Goal: Find specific page/section: Find specific page/section

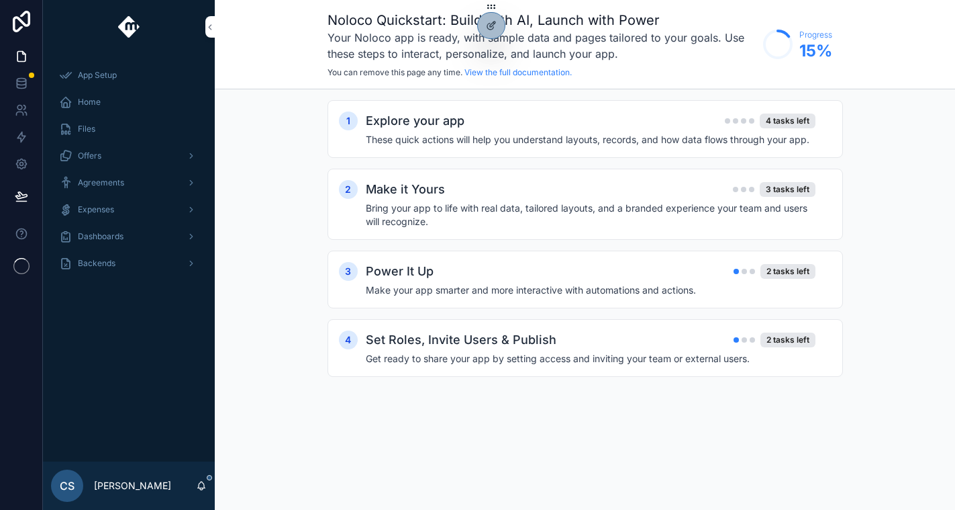
click at [166, 179] on div "Agreements" at bounding box center [129, 182] width 140 height 21
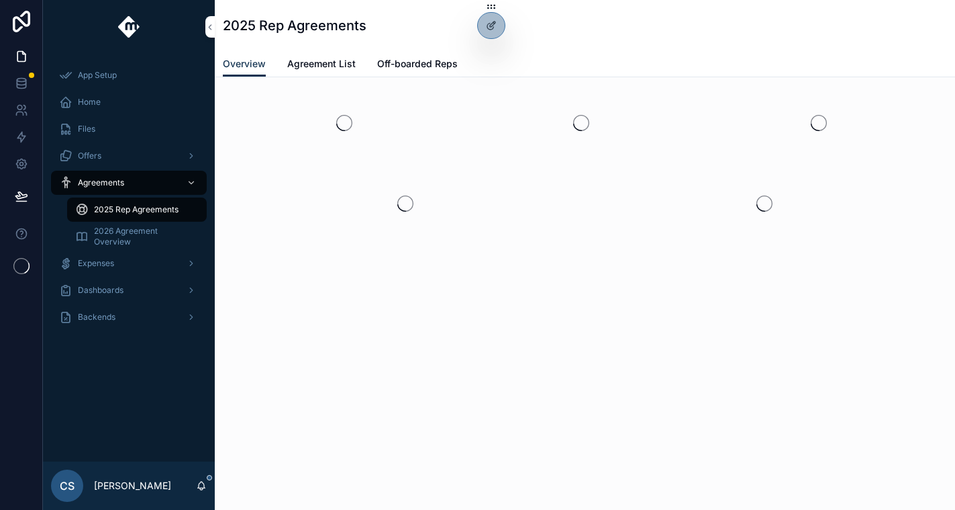
click at [152, 162] on div "Offers" at bounding box center [129, 155] width 140 height 21
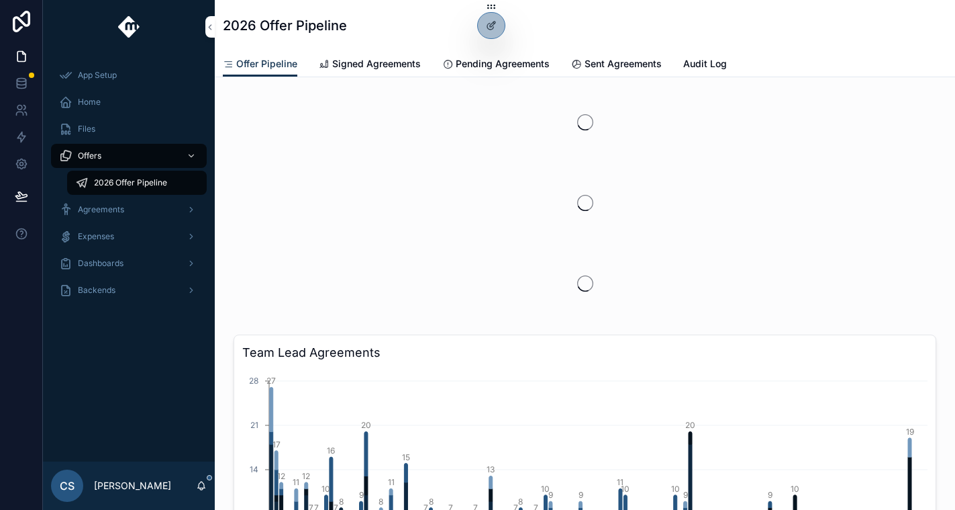
scroll to position [267, 0]
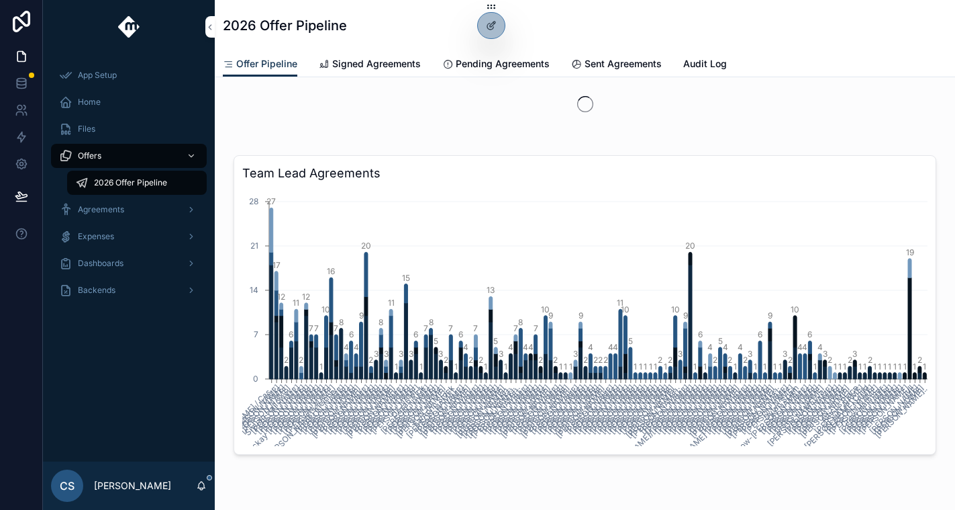
click at [0, 0] on icon at bounding box center [0, 0] width 0 height 0
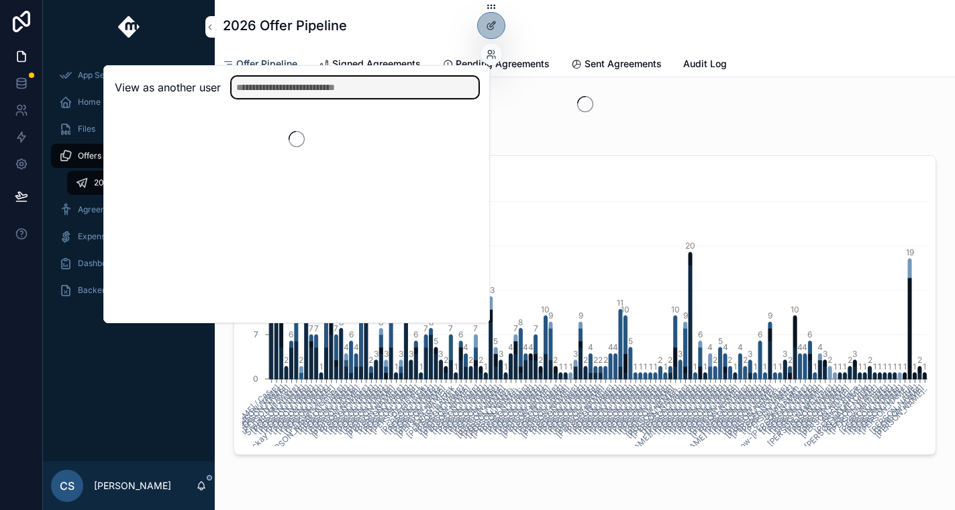
click at [312, 97] on input "text" at bounding box center [355, 87] width 247 height 21
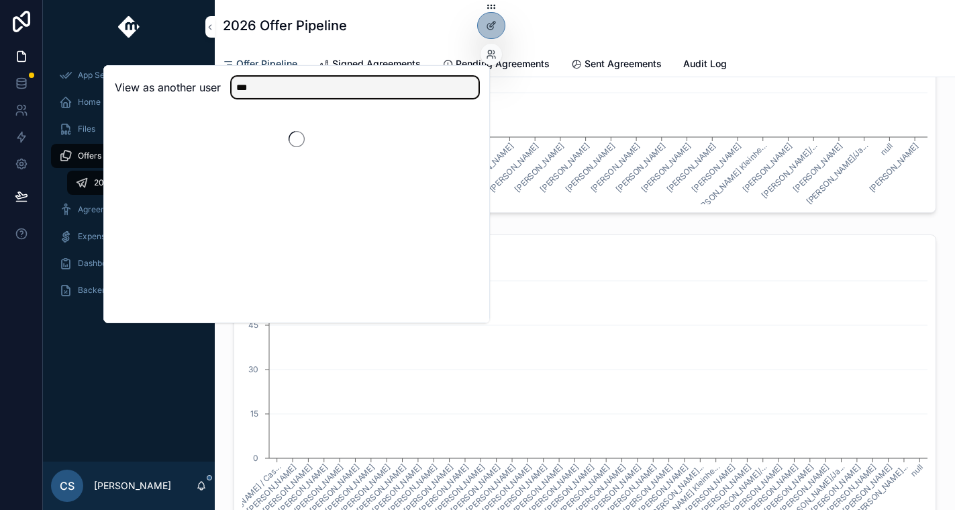
scroll to position [508, 0]
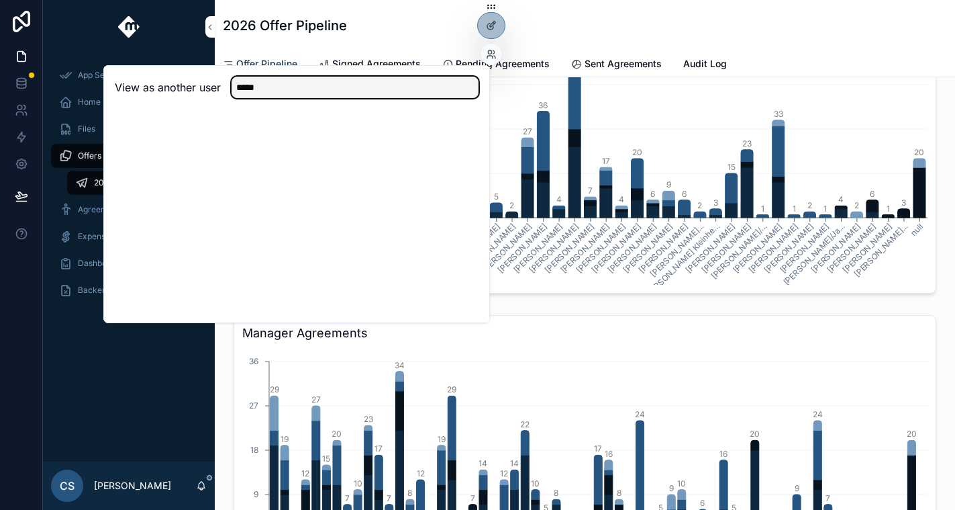
type input "*****"
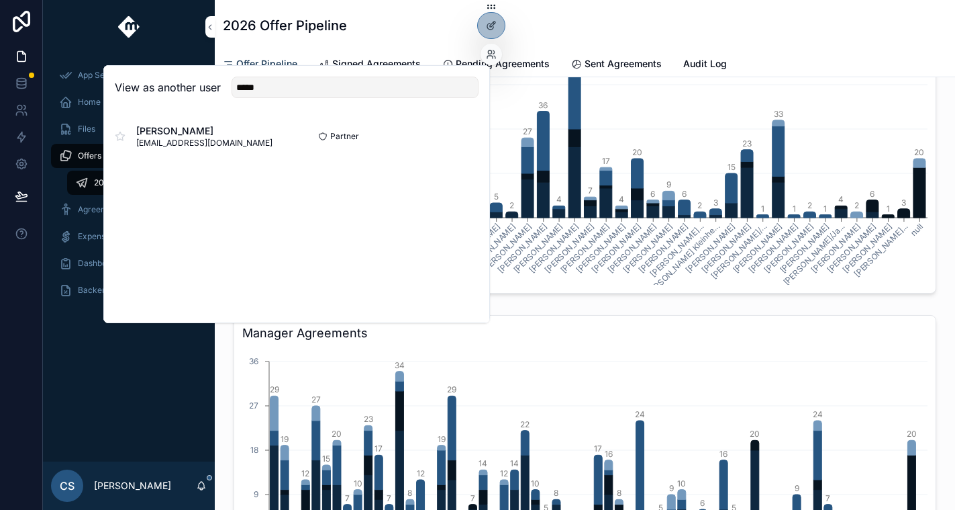
click at [0, 0] on button "Select" at bounding box center [0, 0] width 0 height 0
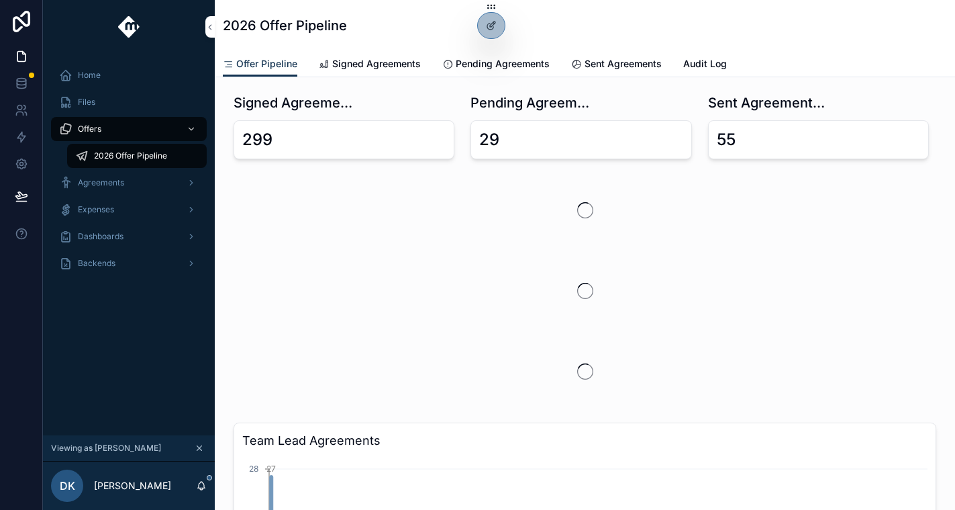
click at [364, 67] on span "Signed Agreements" at bounding box center [376, 63] width 89 height 13
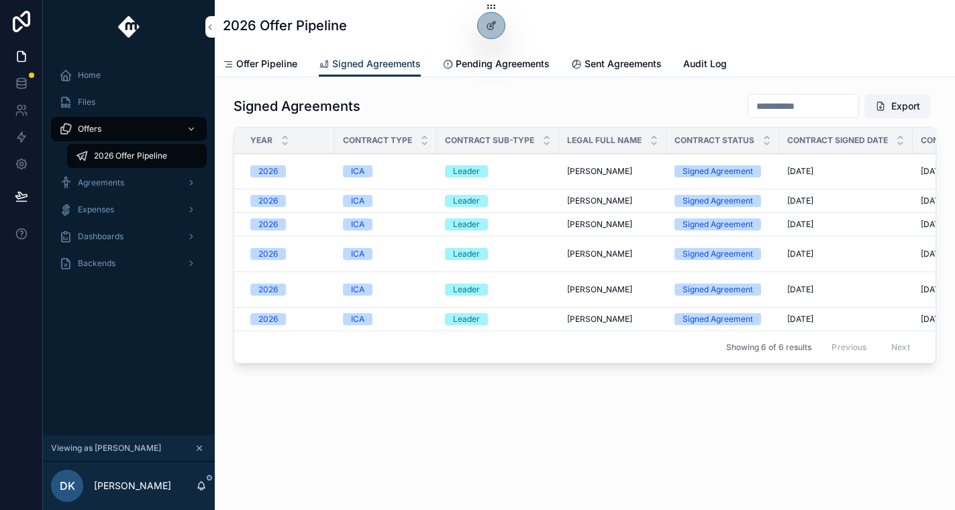
click at [479, 68] on span "Pending Agreements" at bounding box center [503, 63] width 94 height 13
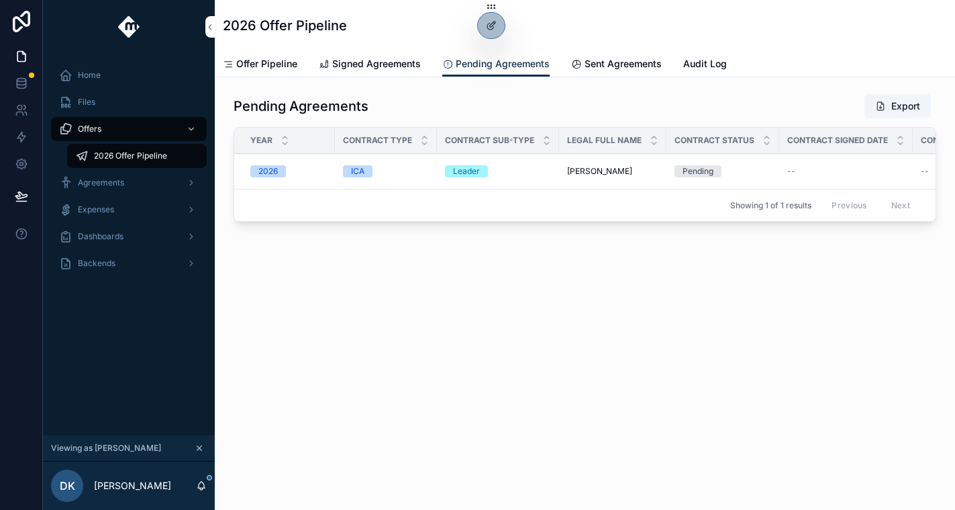
click at [609, 63] on span "Sent Agreements" at bounding box center [623, 63] width 77 height 13
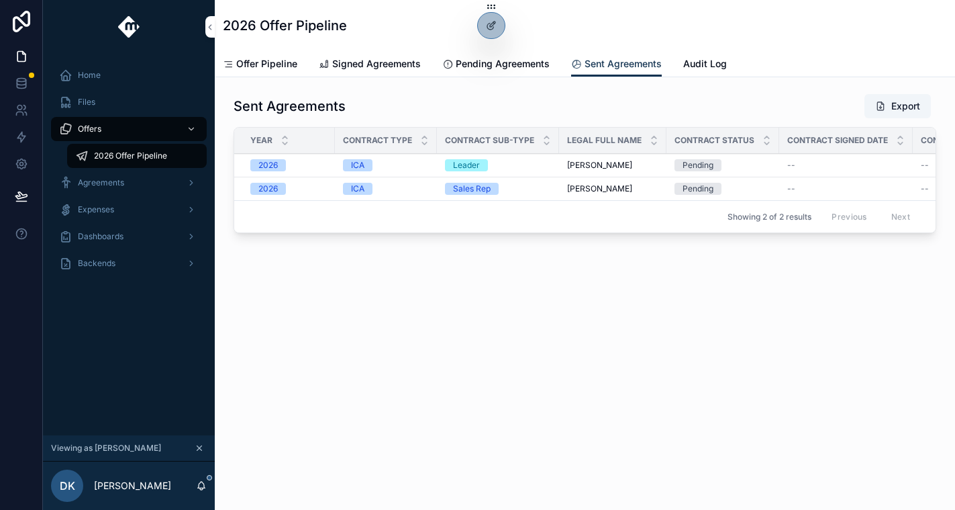
click at [384, 64] on span "Signed Agreements" at bounding box center [376, 63] width 89 height 13
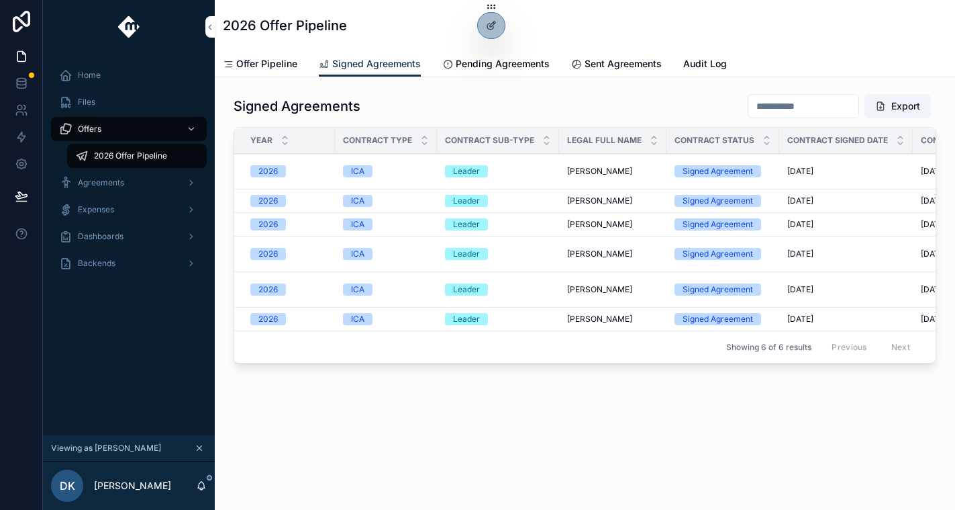
click at [493, 75] on link "Pending Agreements" at bounding box center [495, 65] width 107 height 27
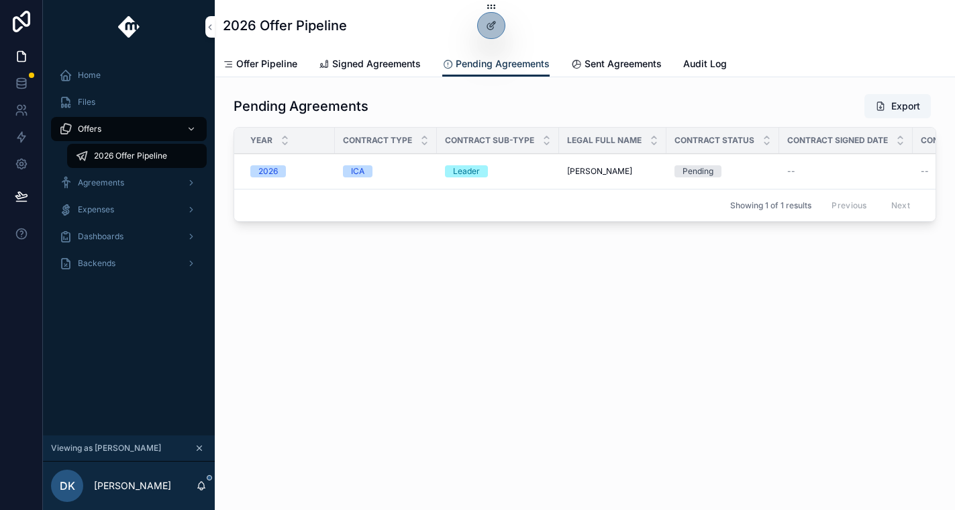
click at [585, 73] on link "Sent Agreements" at bounding box center [616, 65] width 91 height 27
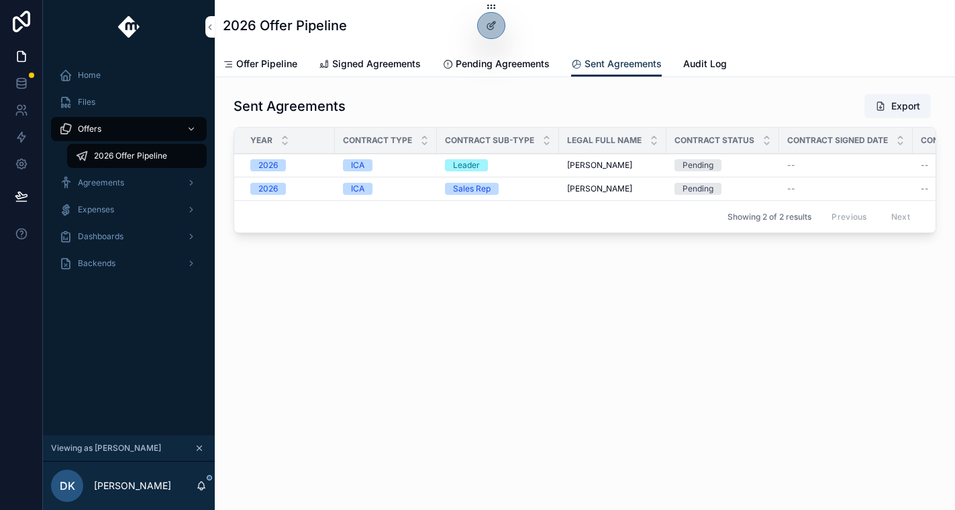
click at [371, 55] on link "Signed Agreements" at bounding box center [370, 65] width 102 height 27
